Goal: Find specific page/section: Find specific page/section

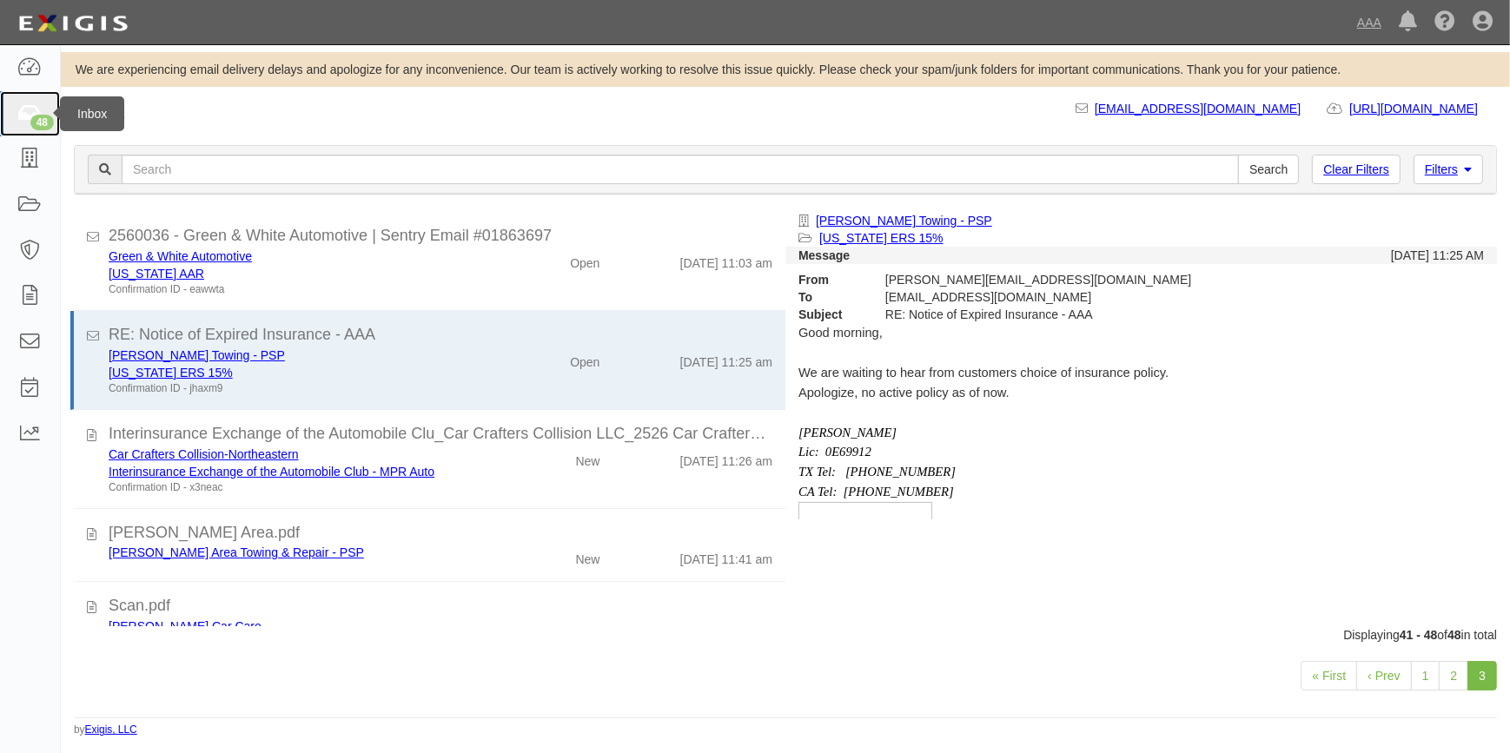
click at [41, 110] on icon at bounding box center [29, 114] width 24 height 20
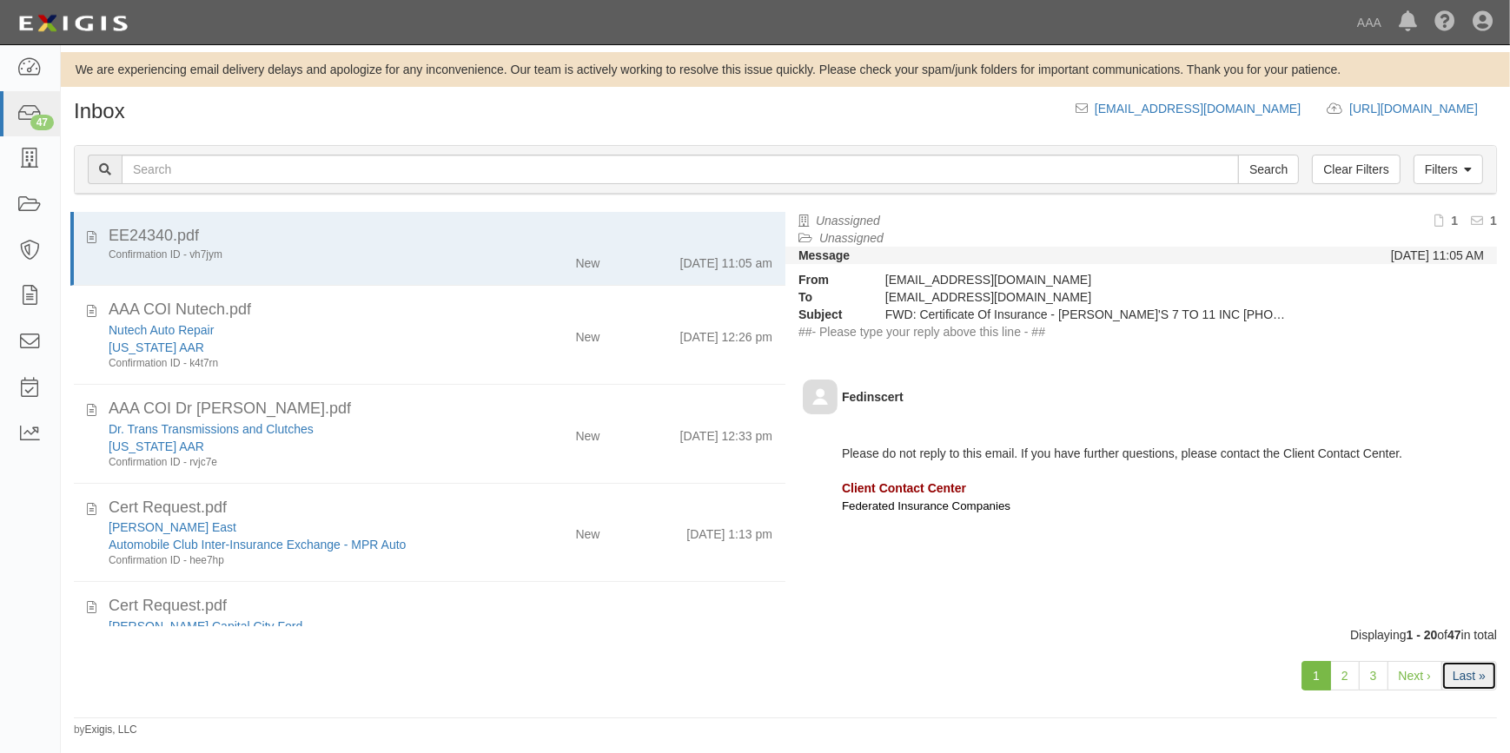
click at [1479, 676] on link "Last »" at bounding box center [1470, 676] width 56 height 30
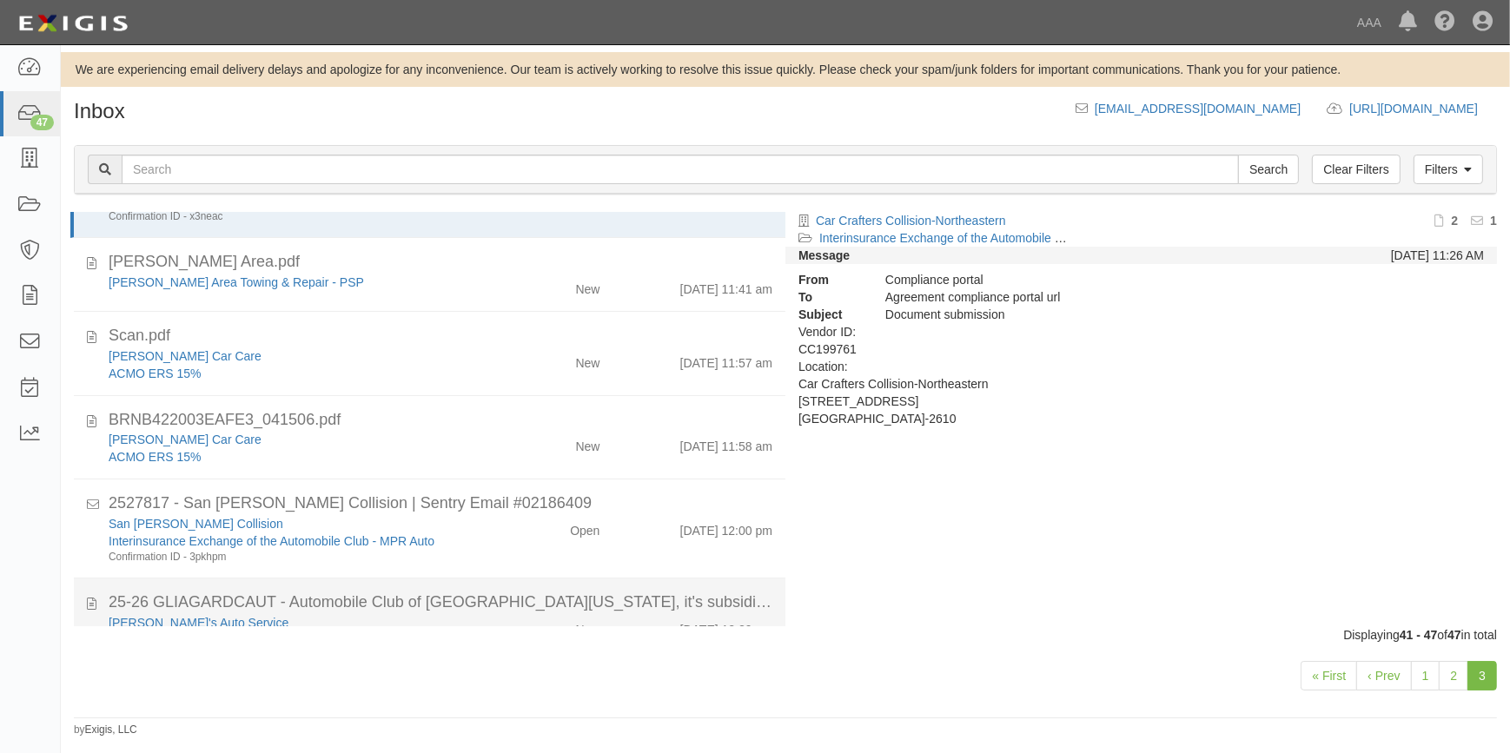
scroll to position [71, 0]
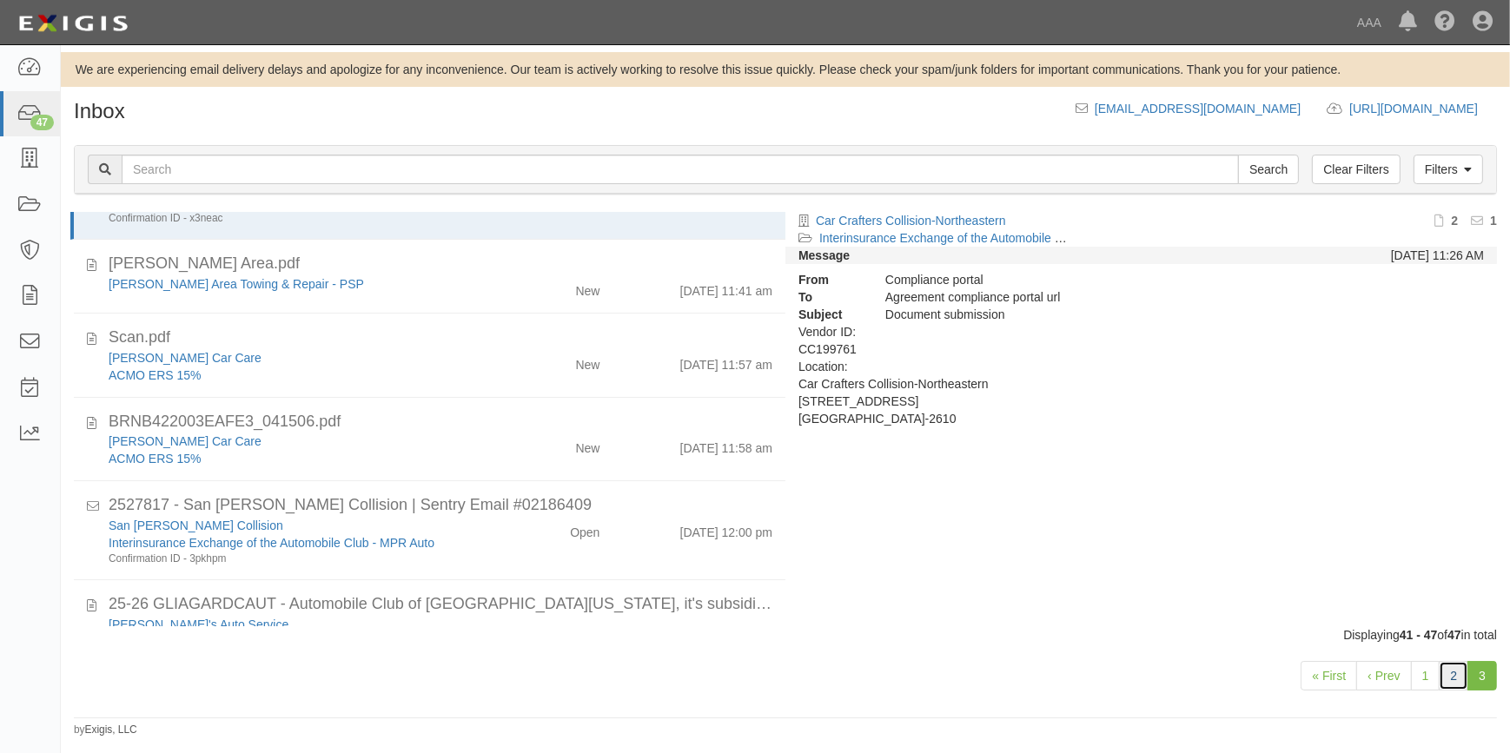
click at [1451, 686] on link "2" at bounding box center [1454, 676] width 30 height 30
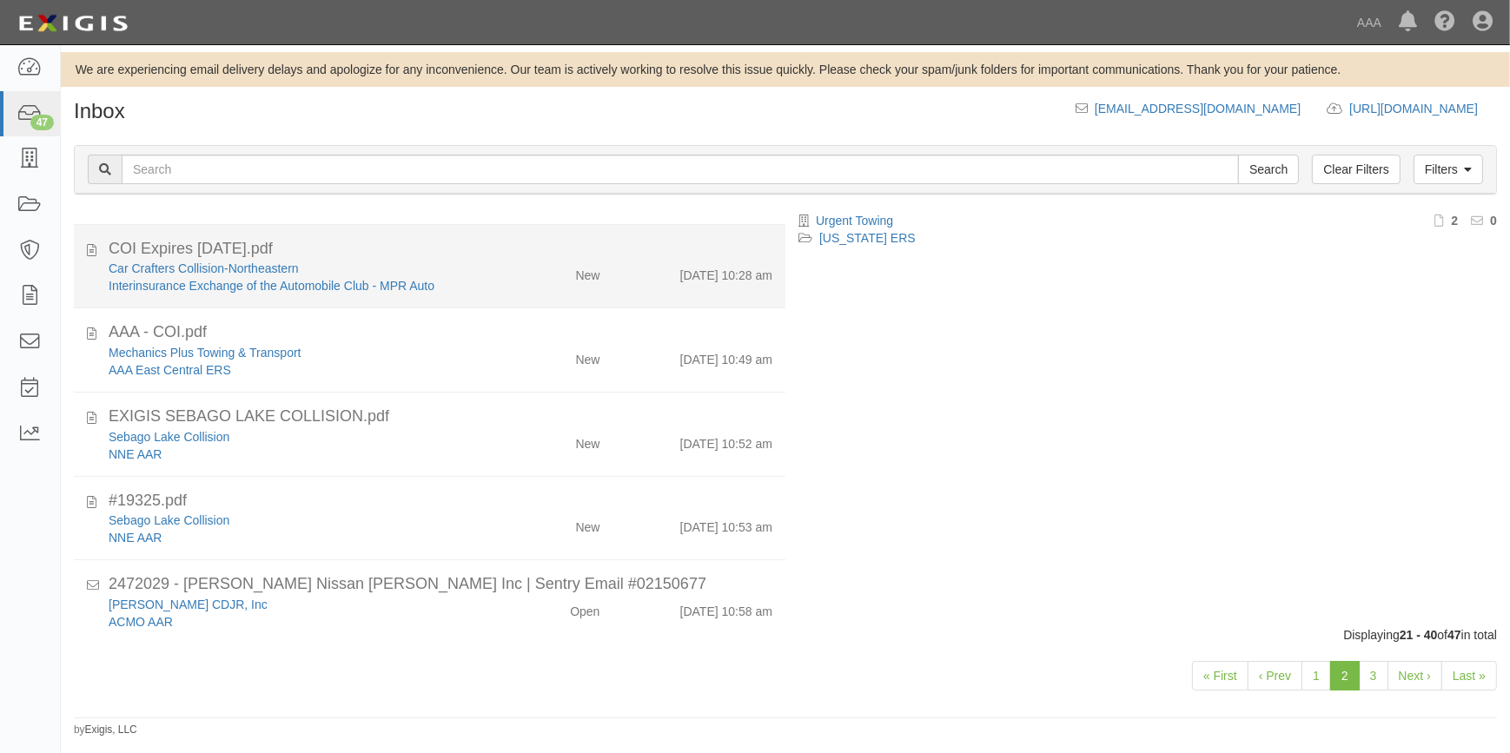
scroll to position [1422, 0]
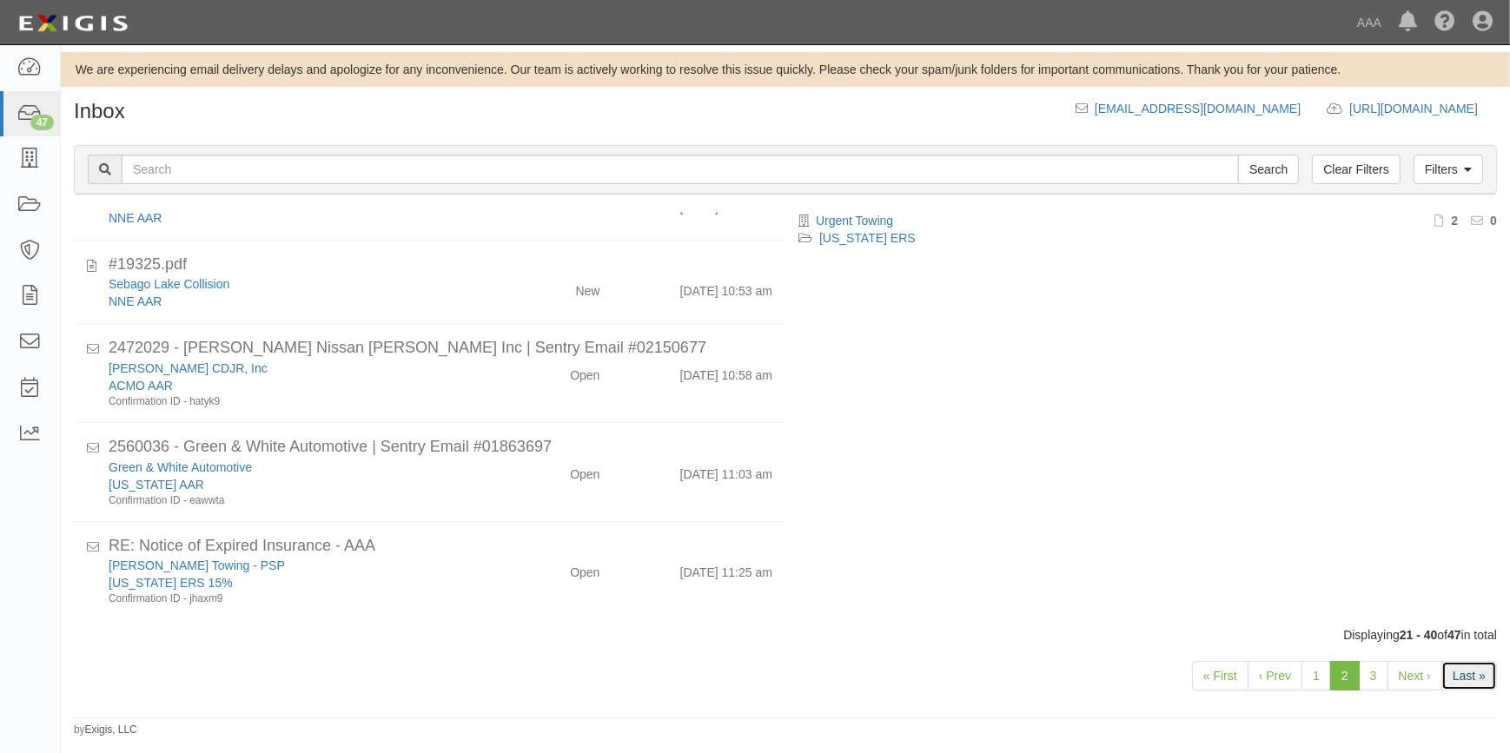
click at [1477, 671] on link "Last »" at bounding box center [1470, 676] width 56 height 30
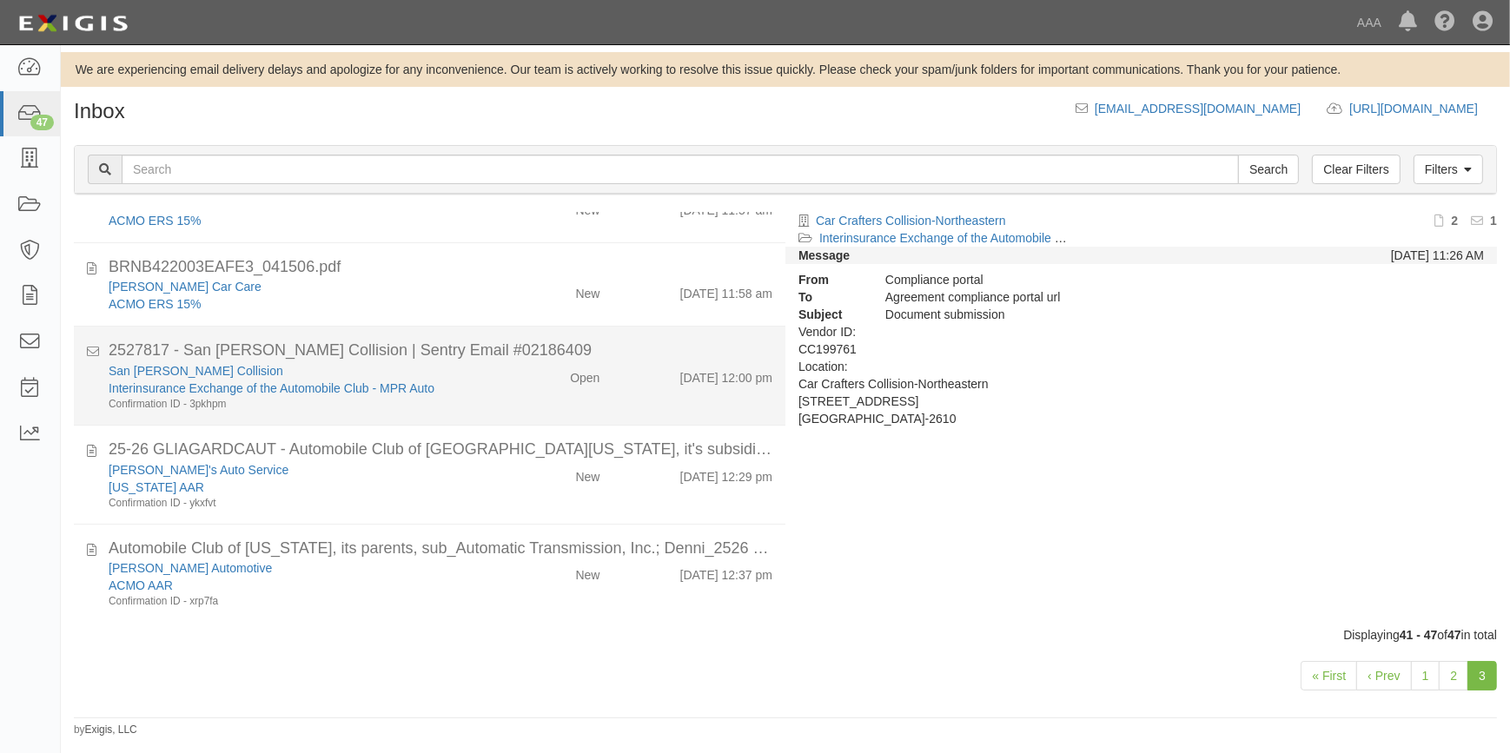
scroll to position [229, 0]
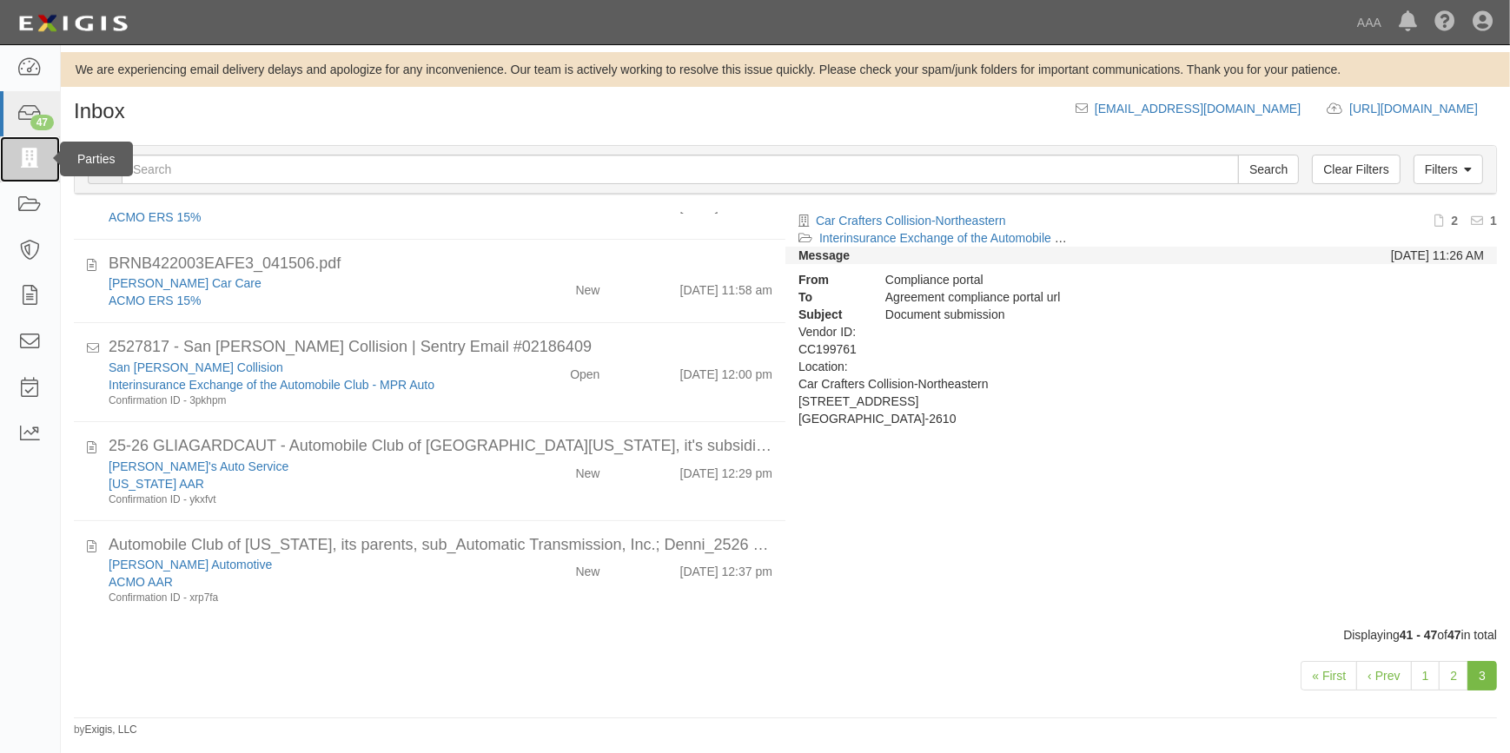
click at [32, 165] on icon at bounding box center [29, 159] width 24 height 20
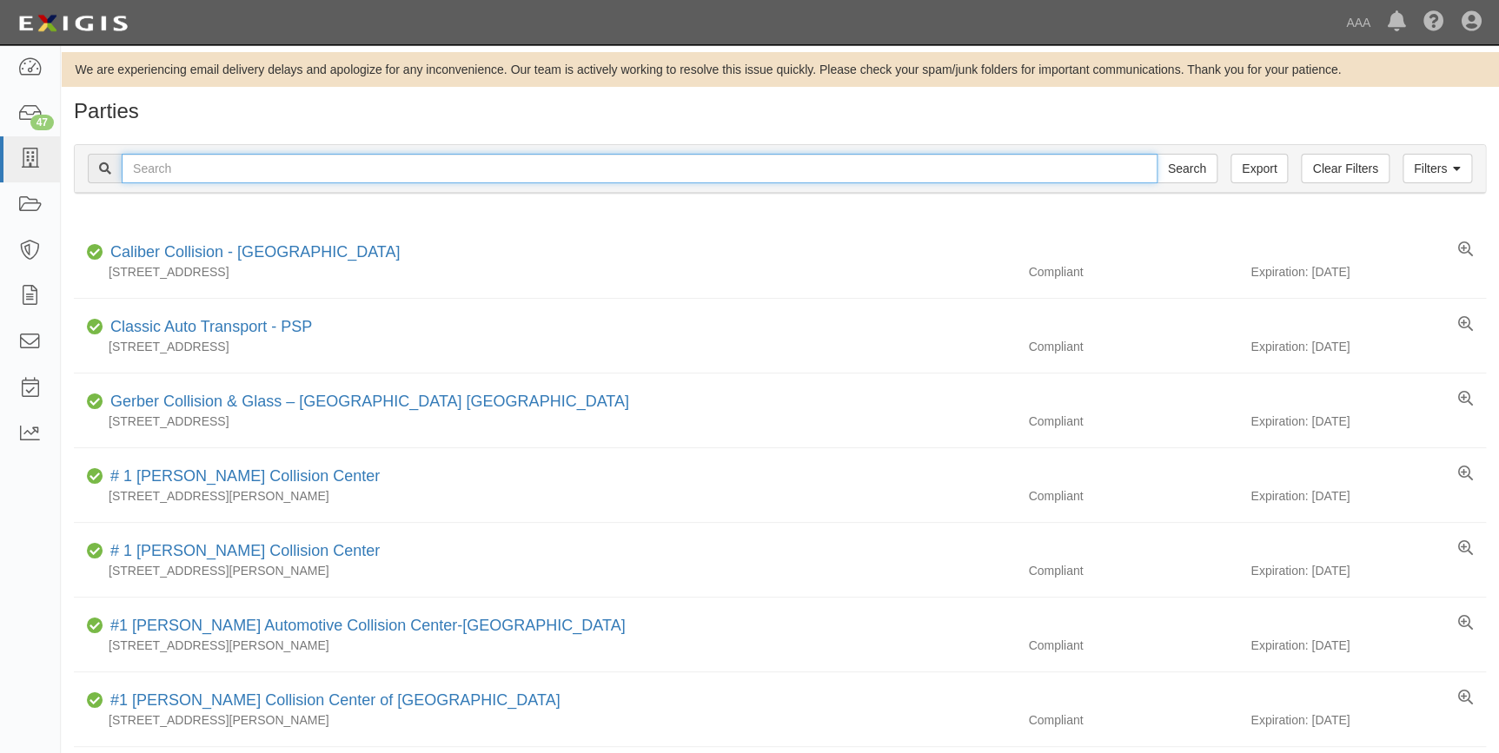
click at [424, 171] on input "text" at bounding box center [640, 169] width 1036 height 30
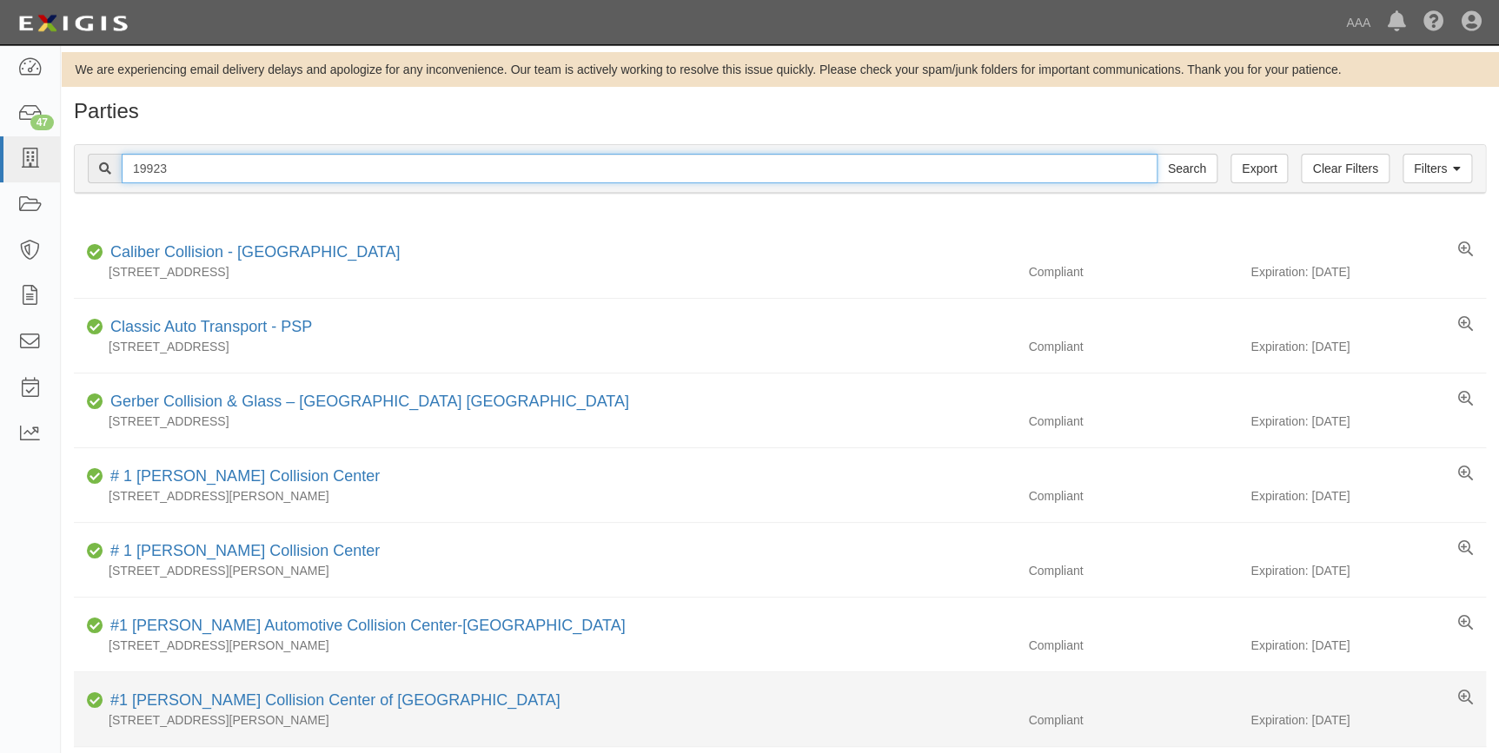
type input "19923"
click at [1157, 154] on input "Search" at bounding box center [1187, 169] width 61 height 30
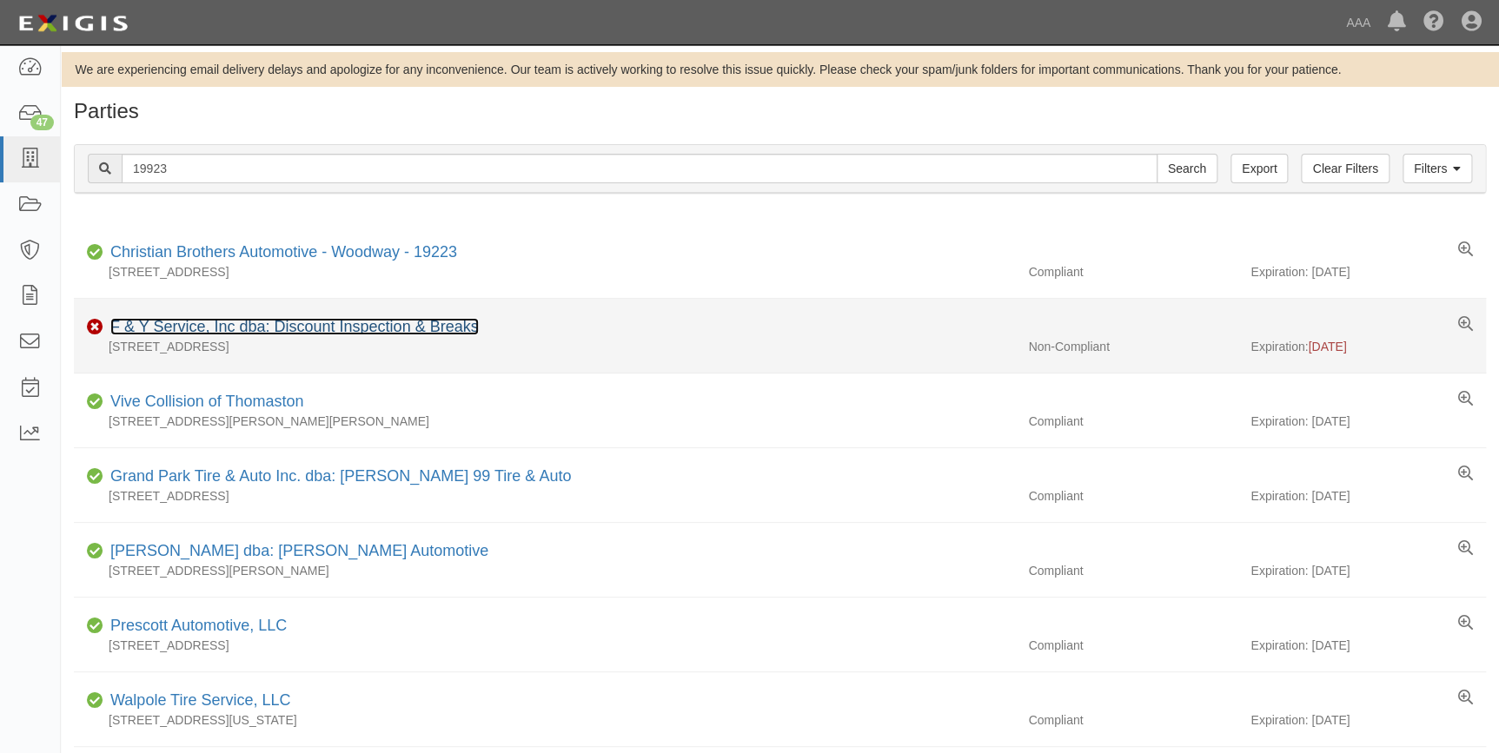
click at [201, 330] on link "F & Y Service, Inc dba: Discount Inspection & Breaks" at bounding box center [294, 326] width 368 height 17
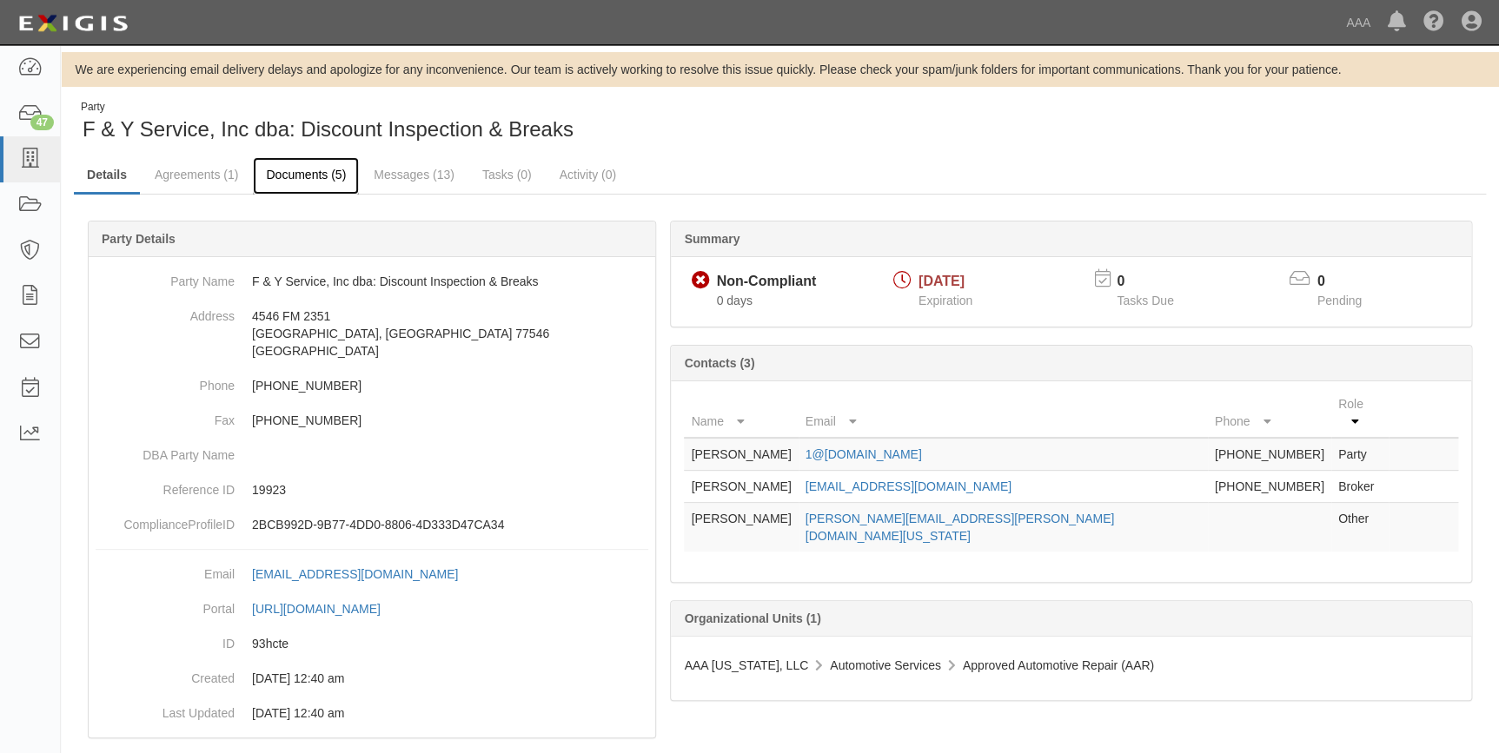
click at [300, 170] on link "Documents (5)" at bounding box center [306, 175] width 106 height 37
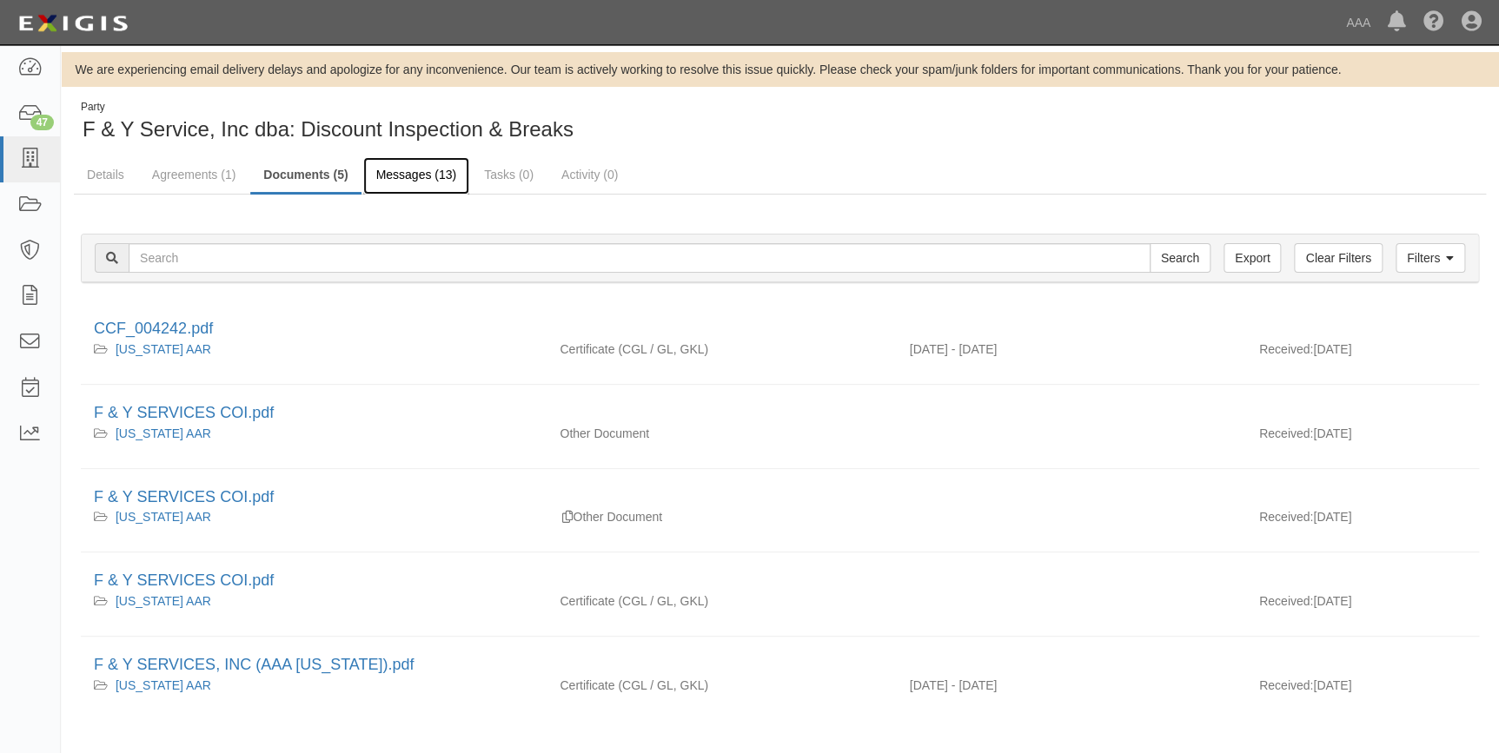
click at [408, 172] on link "Messages (13)" at bounding box center [416, 175] width 107 height 37
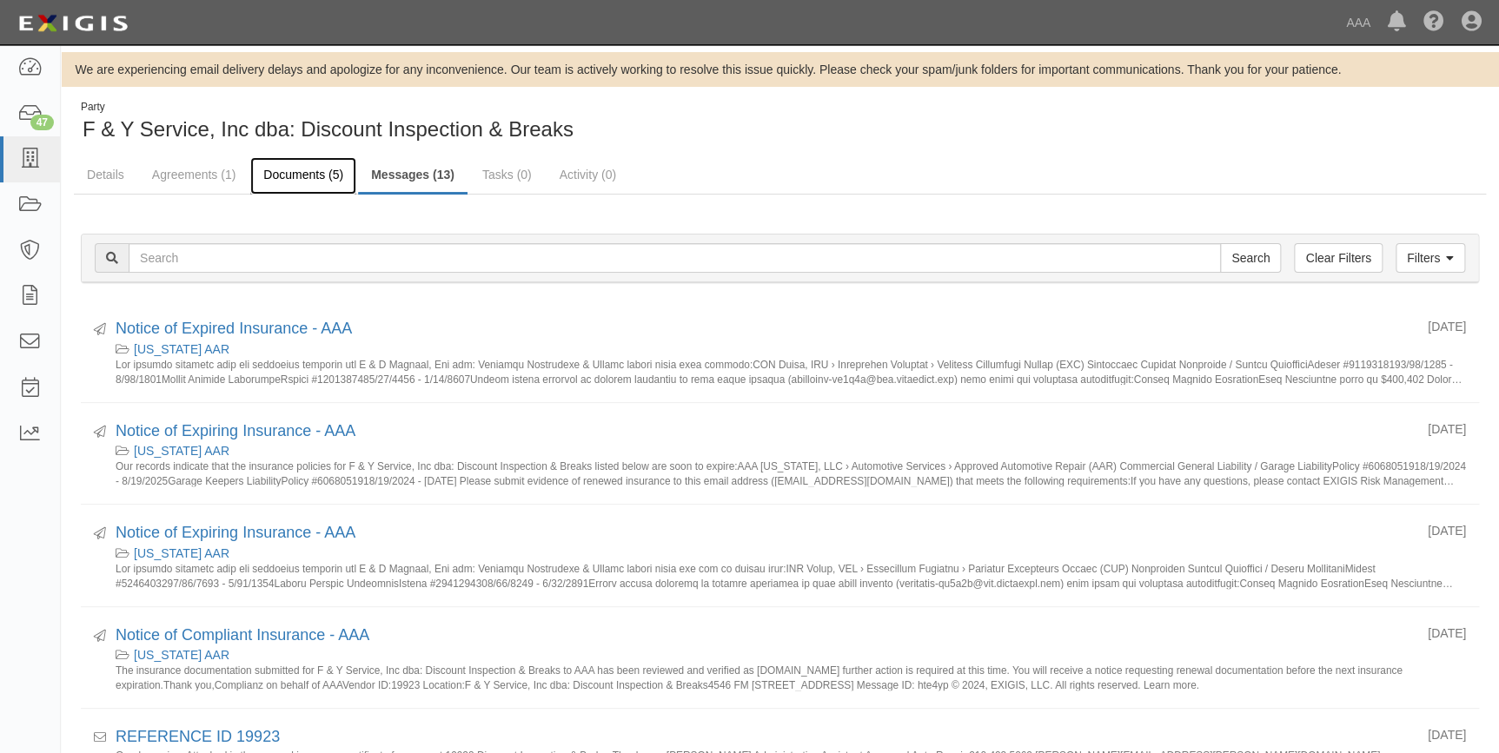
click at [328, 177] on link "Documents (5)" at bounding box center [303, 175] width 106 height 37
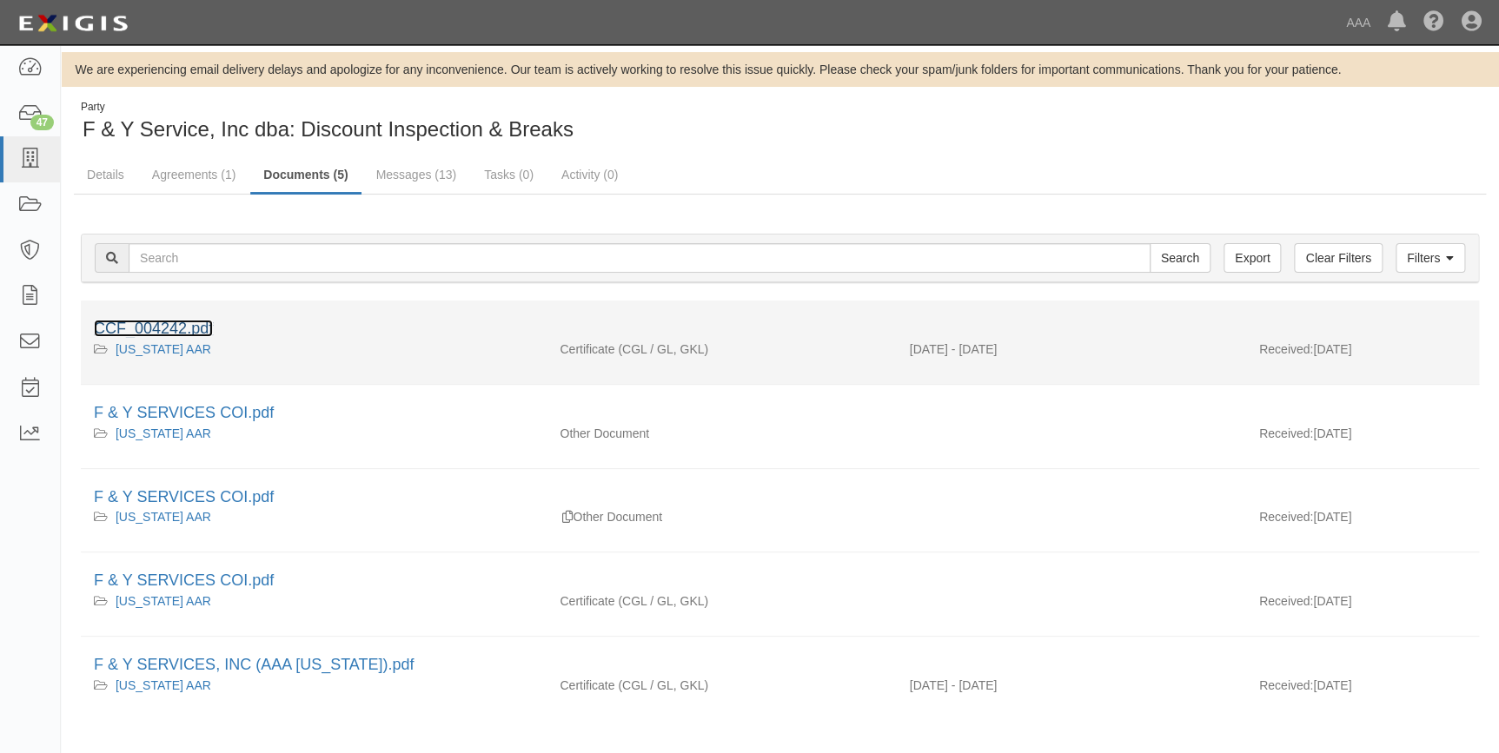
click at [196, 323] on link "CCF_004242.pdf" at bounding box center [153, 328] width 119 height 17
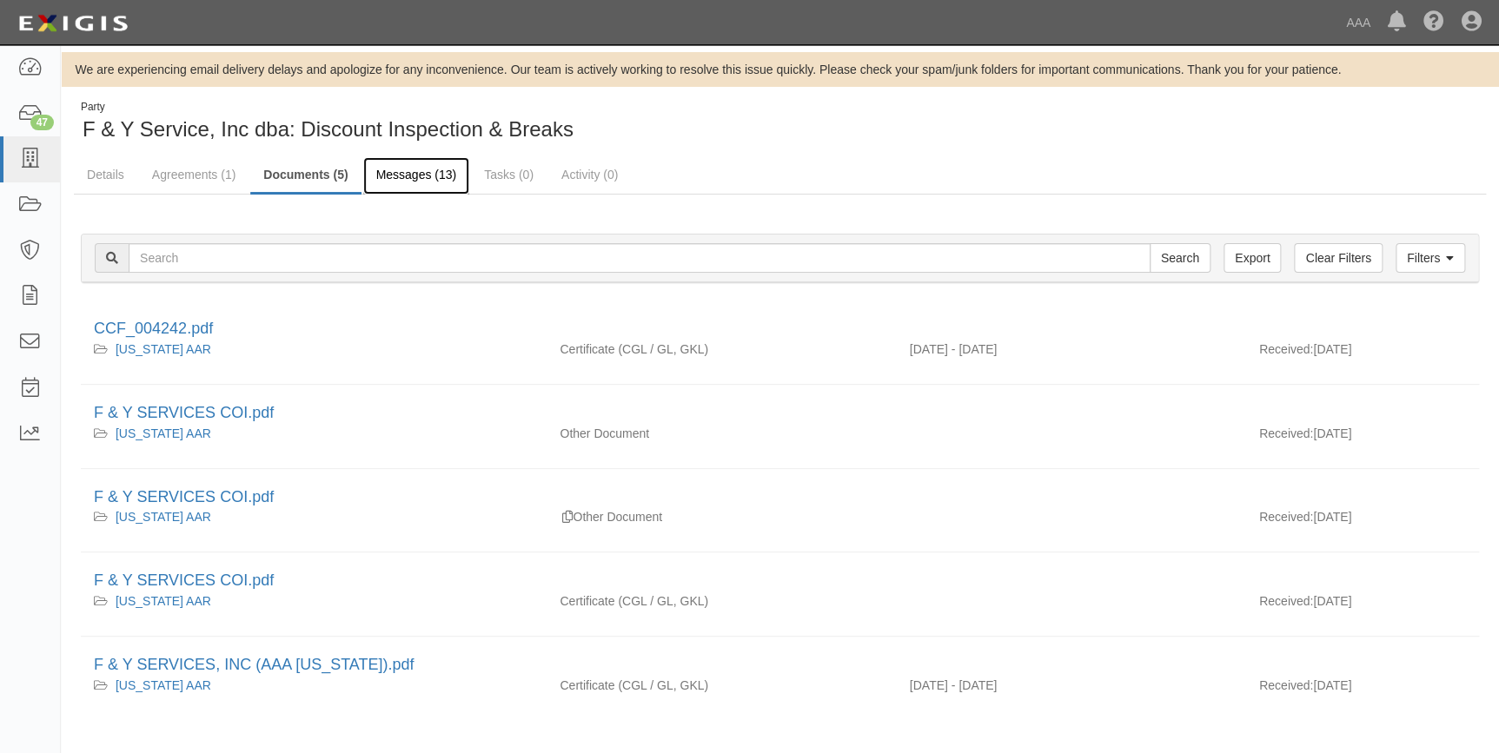
click at [401, 175] on link "Messages (13)" at bounding box center [416, 175] width 107 height 37
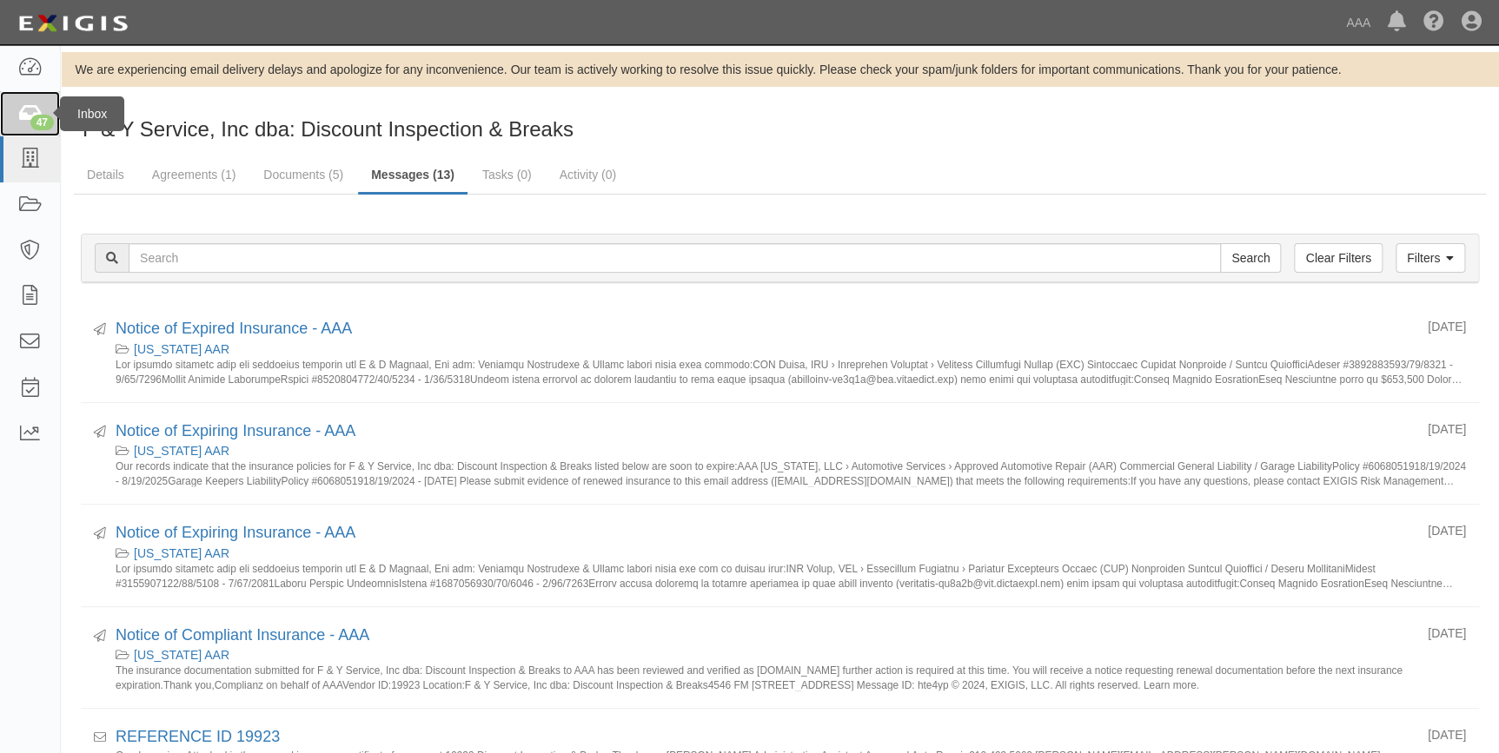
click at [24, 123] on icon at bounding box center [29, 114] width 24 height 20
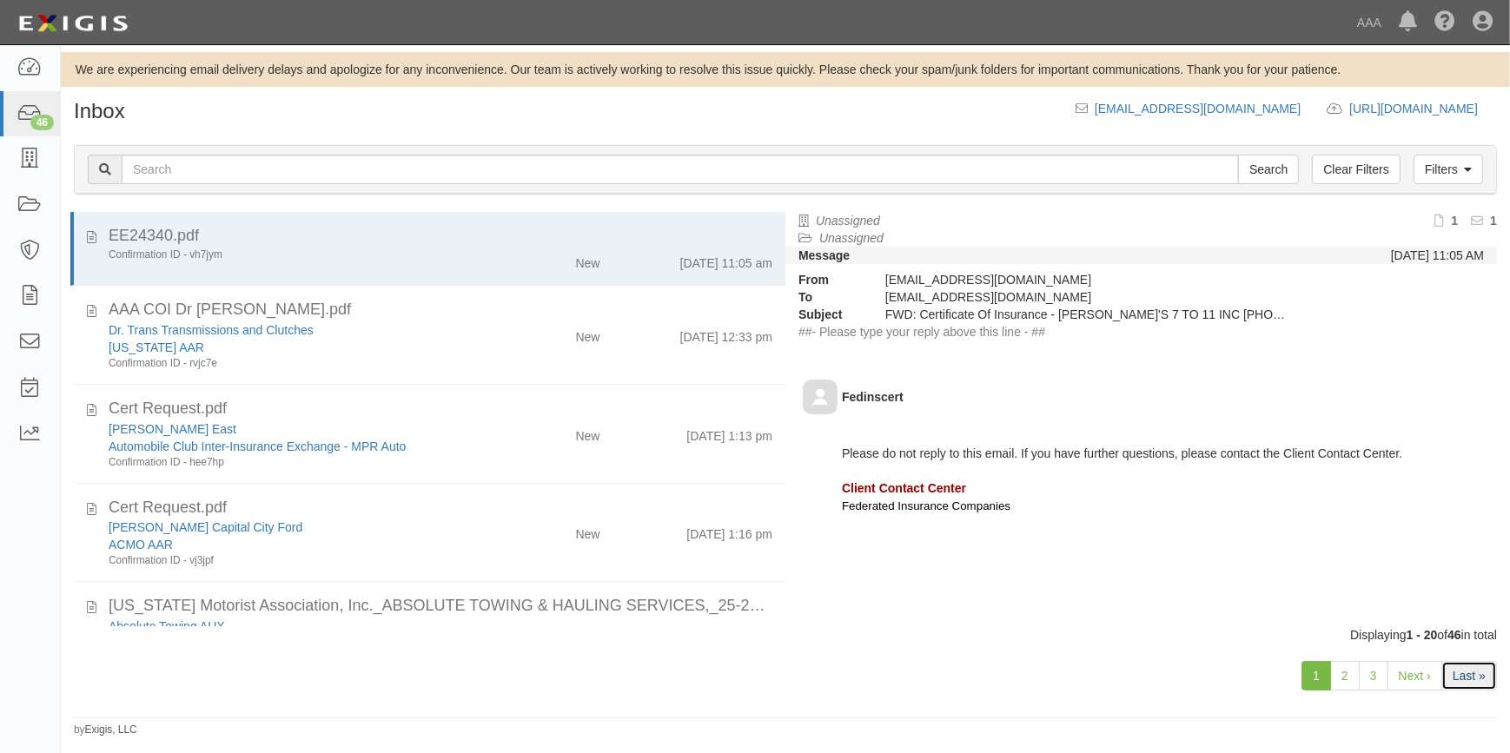
click at [1484, 670] on link "Last »" at bounding box center [1470, 676] width 56 height 30
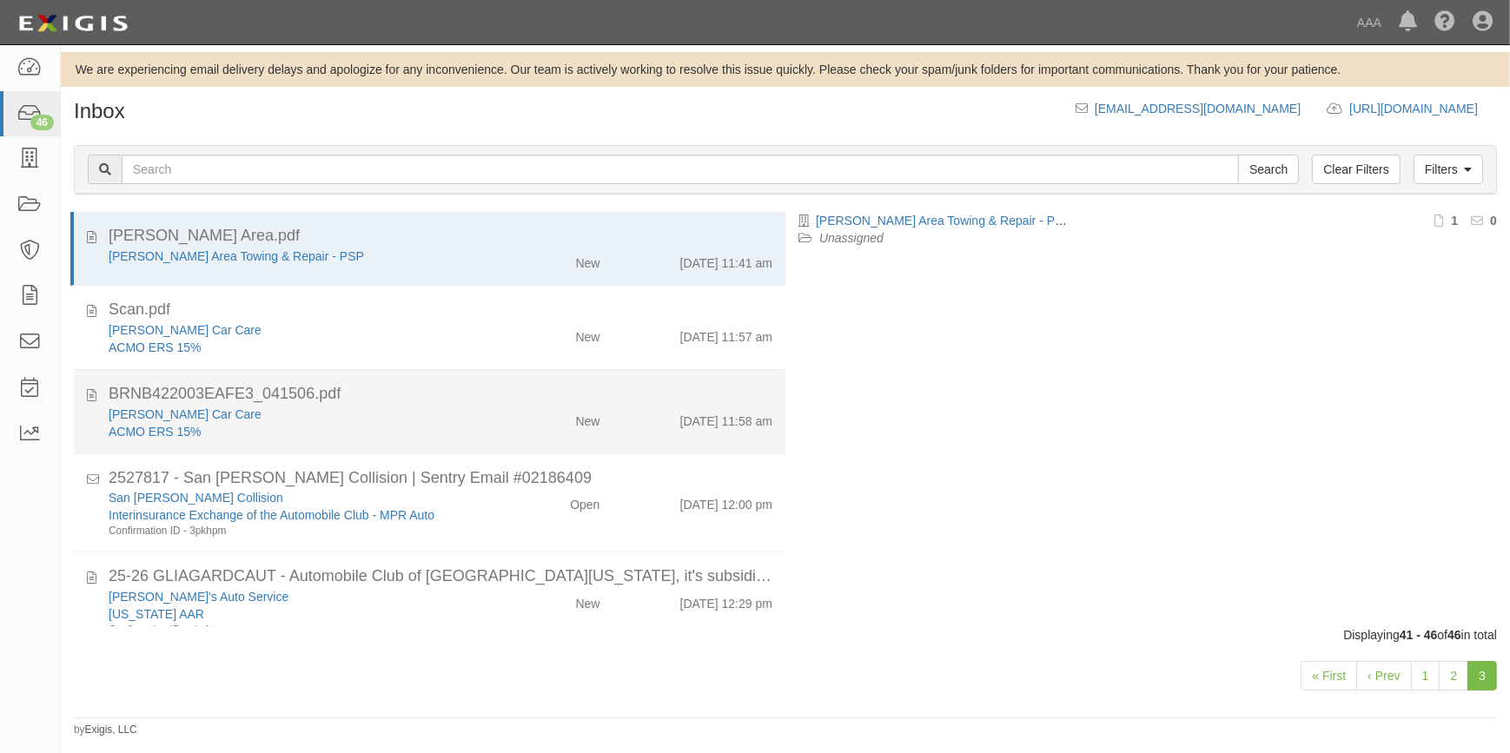
scroll to position [130, 0]
